Goal: Find specific page/section: Find specific page/section

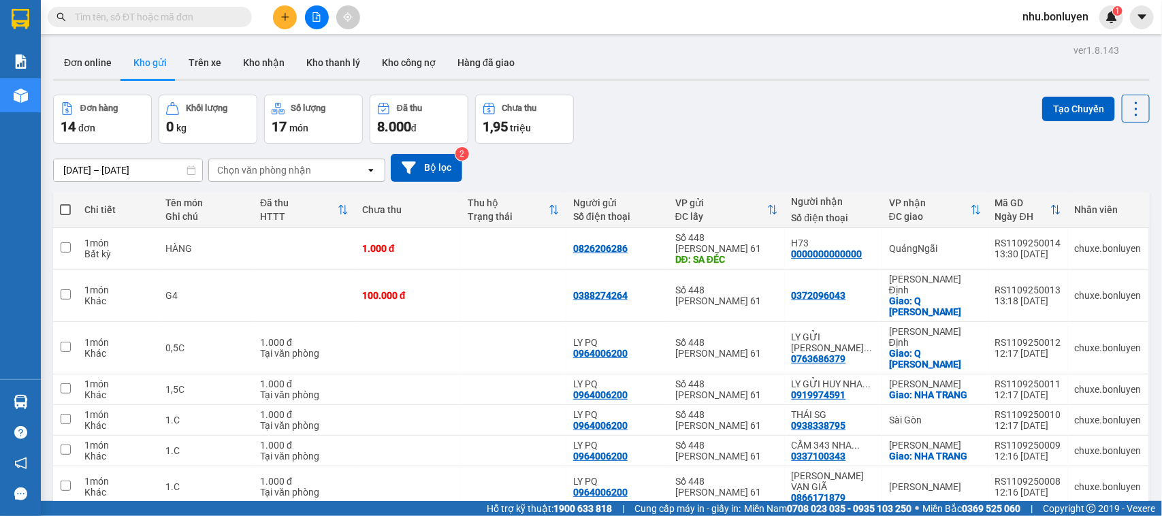
scroll to position [225, 0]
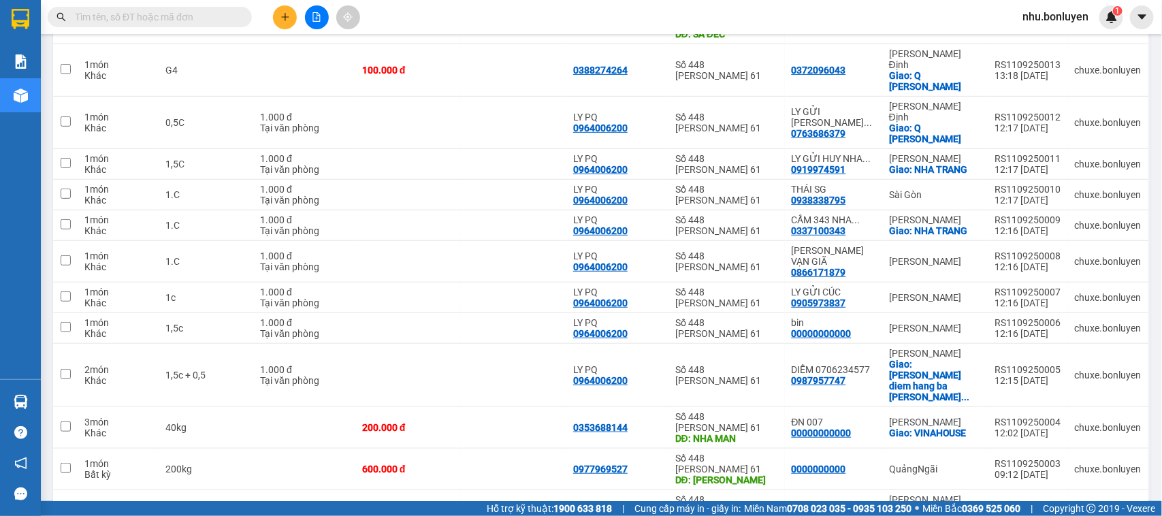
click at [181, 16] on input "text" at bounding box center [155, 17] width 161 height 15
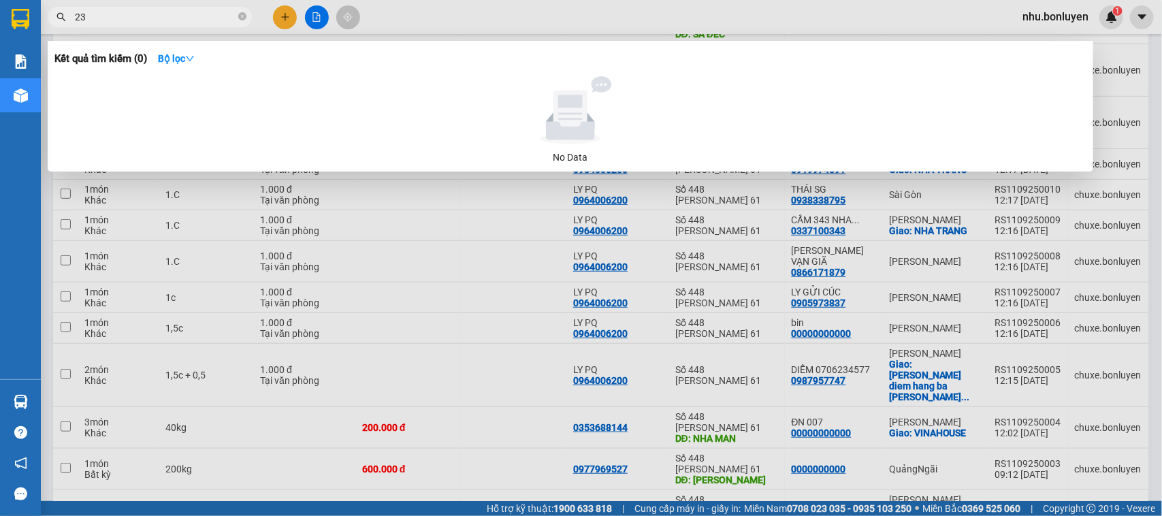
type input "234"
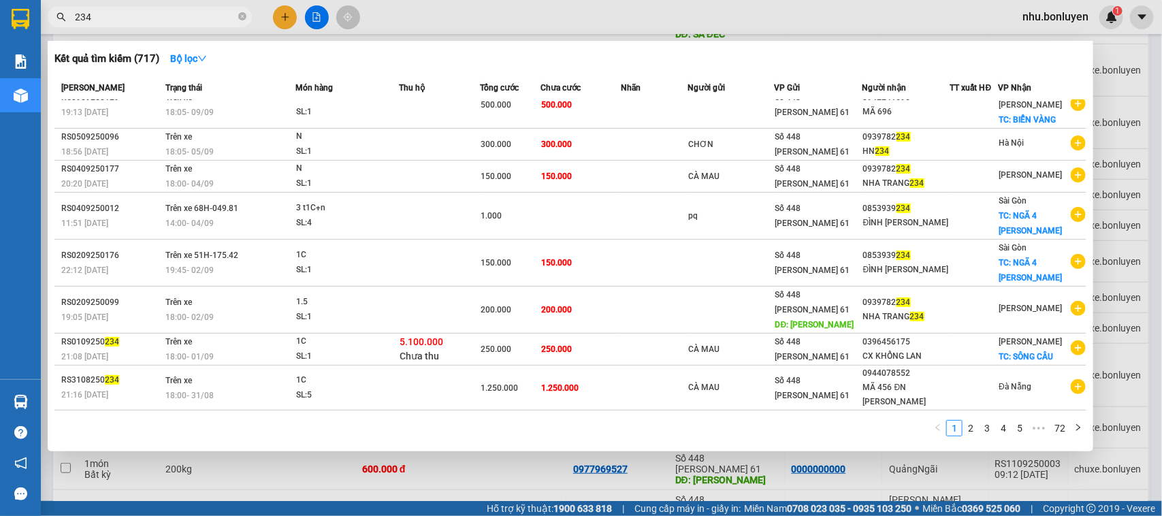
scroll to position [73, 0]
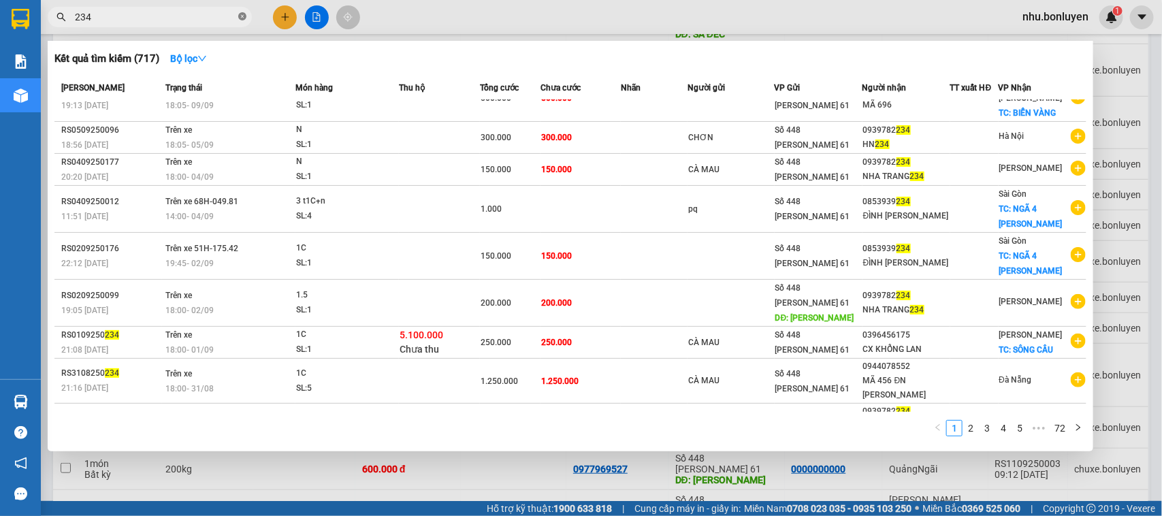
click at [240, 15] on icon "close-circle" at bounding box center [242, 16] width 8 height 8
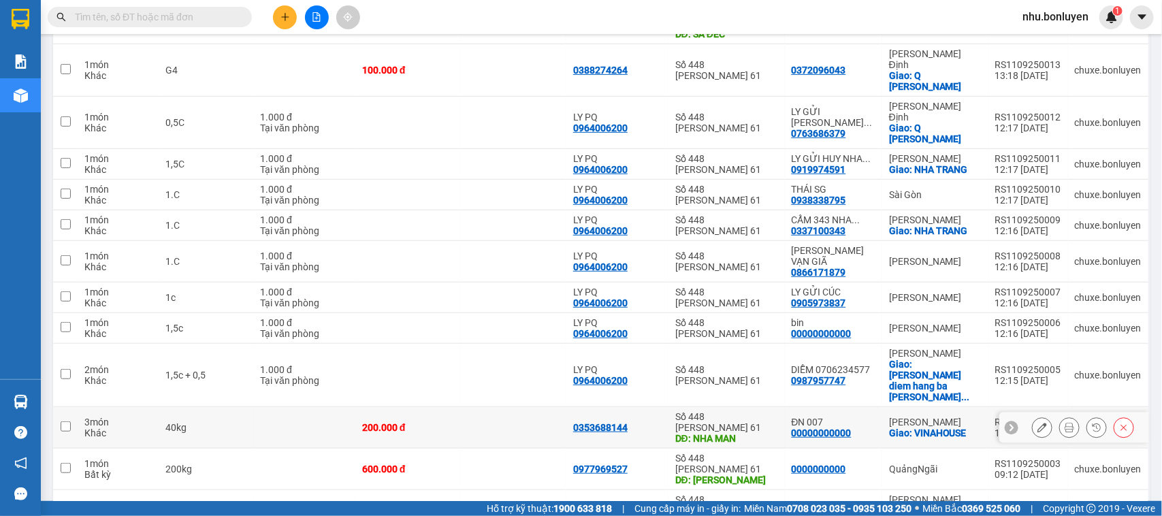
scroll to position [0, 0]
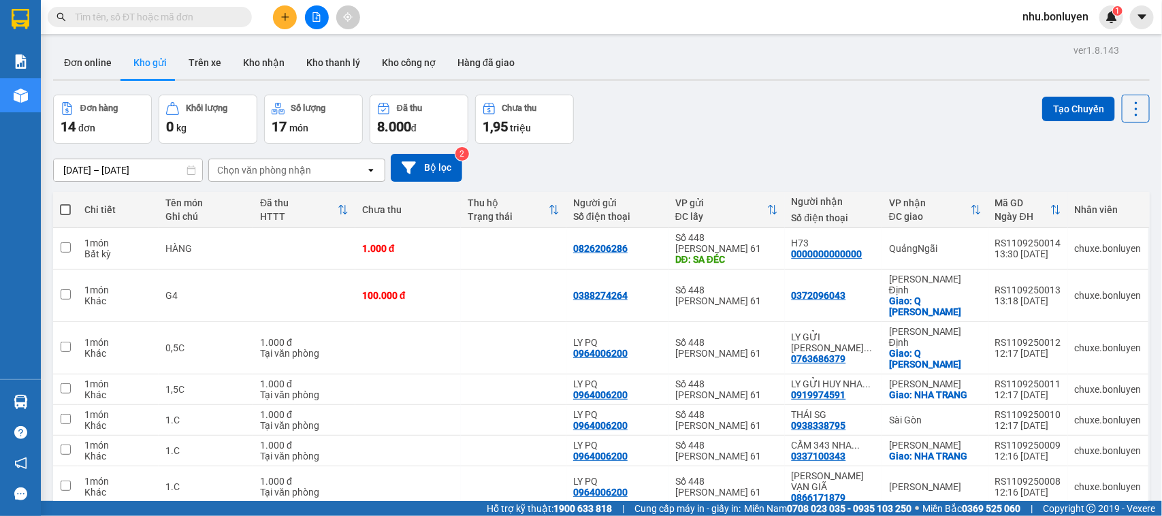
click at [165, 16] on input "text" at bounding box center [155, 17] width 161 height 15
click at [689, 116] on div "Đơn hàng 14 đơn [PERSON_NAME] 0 kg Số [PERSON_NAME] 17 món Đã thu 8.000 [PERSON…" at bounding box center [601, 119] width 1096 height 49
click at [226, 18] on input "text" at bounding box center [155, 17] width 161 height 15
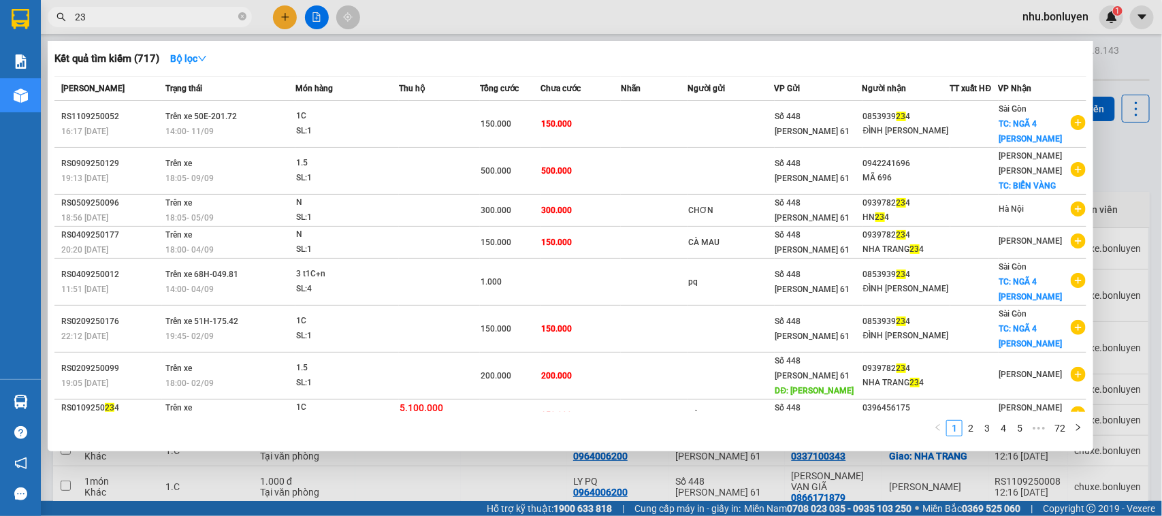
type input "2"
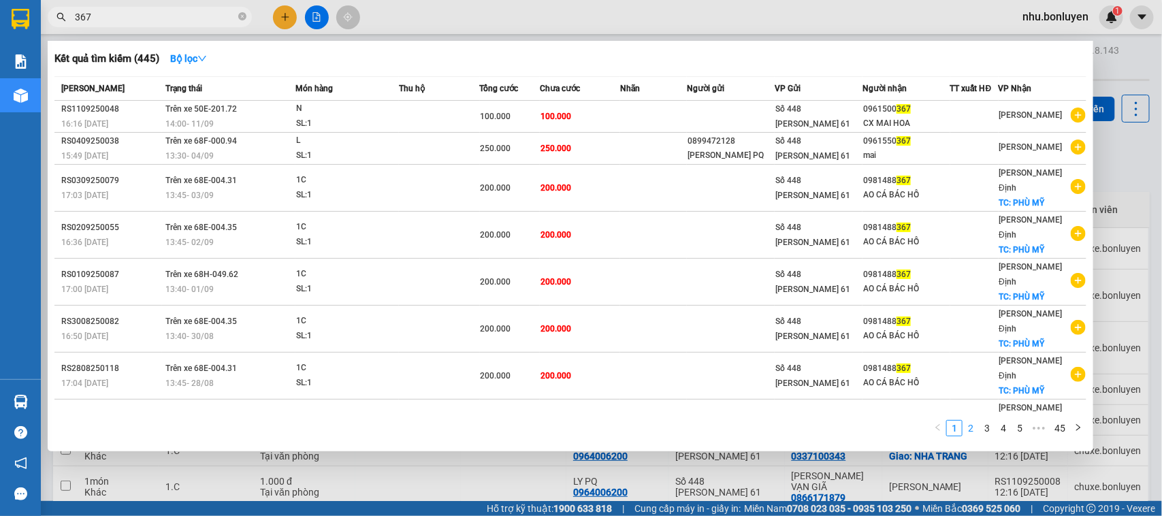
type input "367"
click at [968, 427] on link "2" at bounding box center [970, 428] width 15 height 15
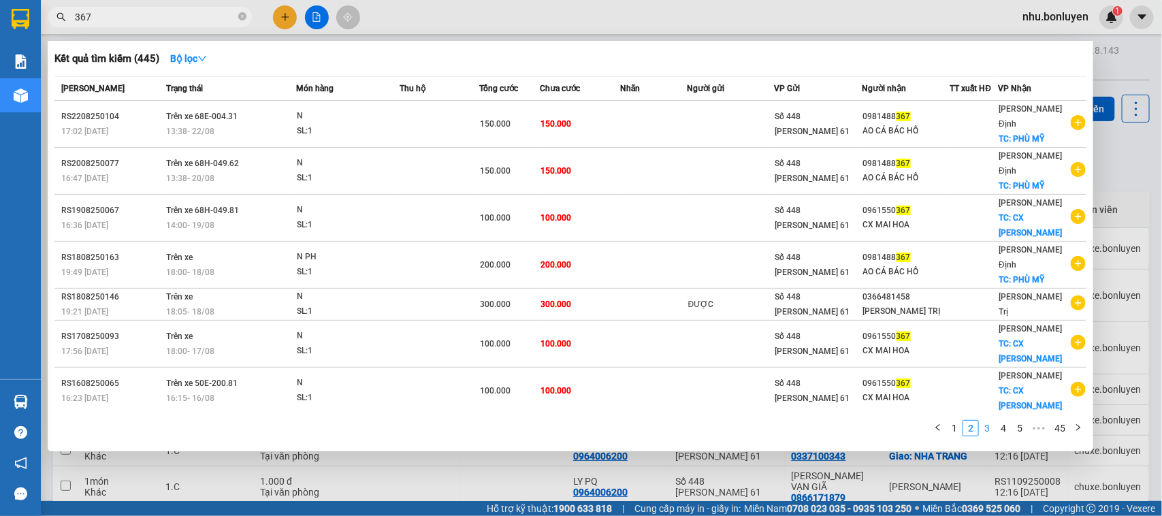
click at [988, 427] on link "3" at bounding box center [986, 428] width 15 height 15
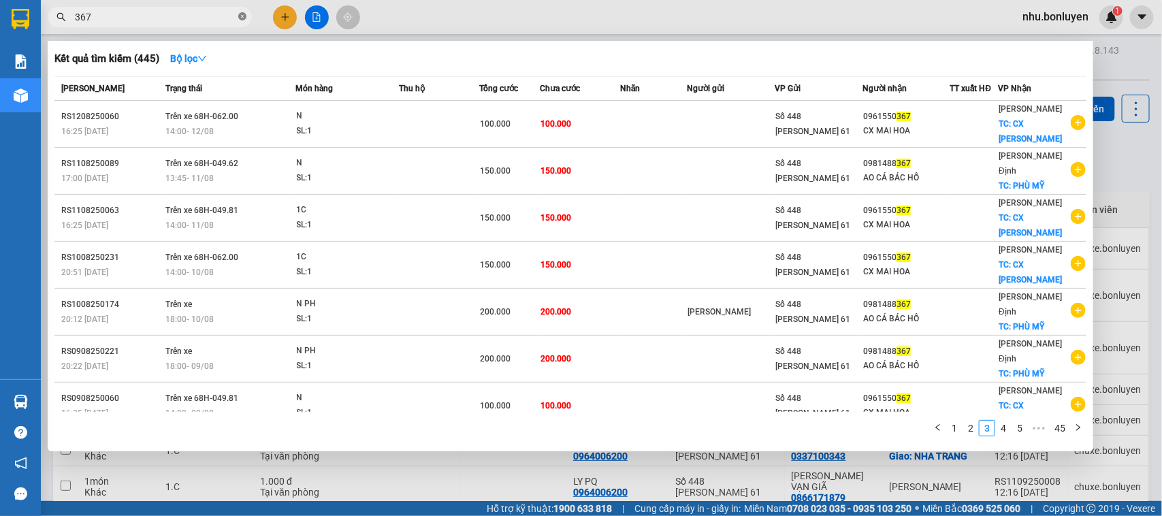
click at [242, 16] on icon "close-circle" at bounding box center [242, 16] width 8 height 8
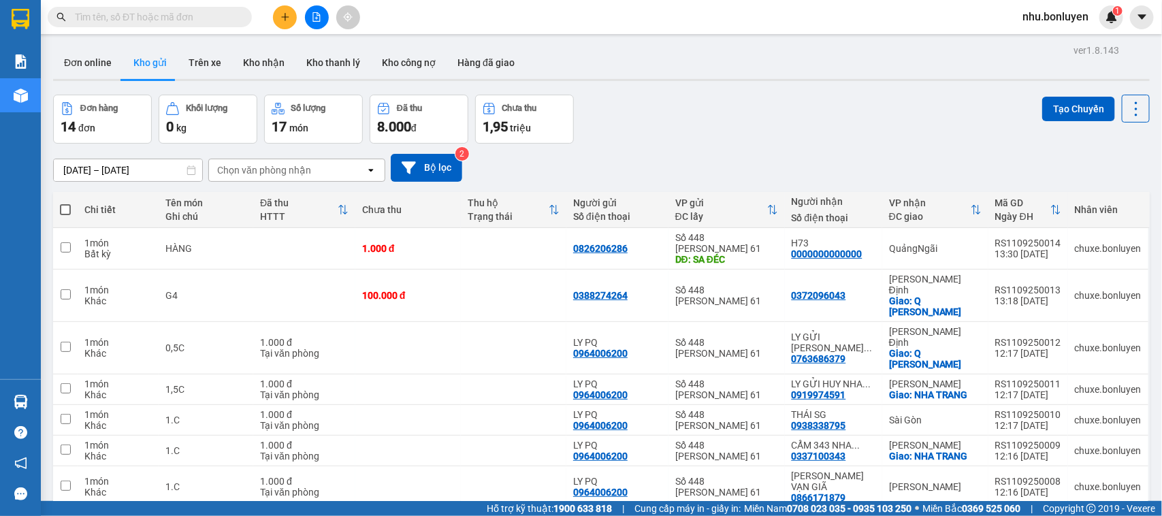
click at [209, 20] on input "text" at bounding box center [155, 17] width 161 height 15
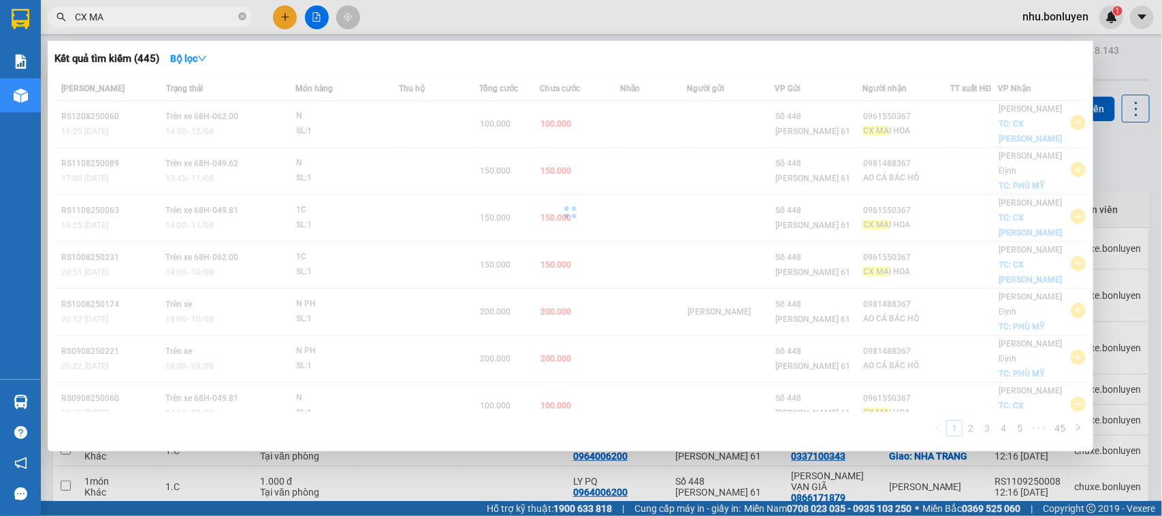
type input "CX MAI"
